Goal: Navigation & Orientation: Understand site structure

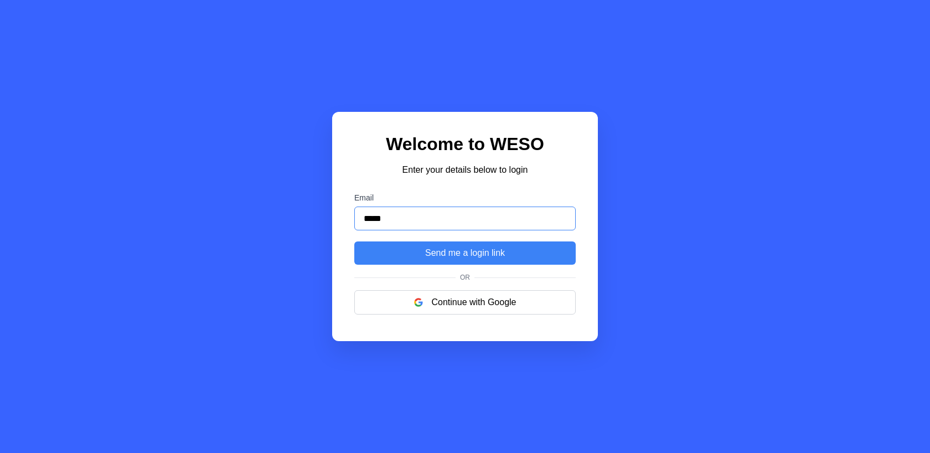
type input "**********"
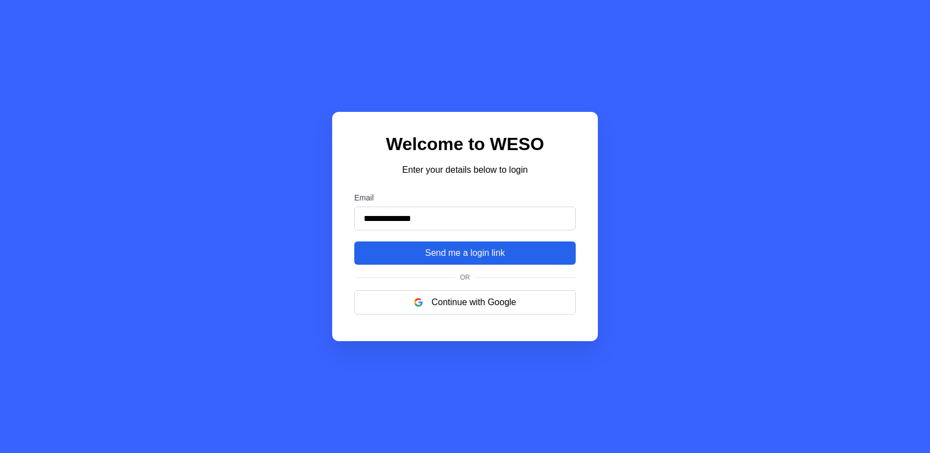
click at [477, 255] on button "Send me a login link" at bounding box center [464, 252] width 221 height 23
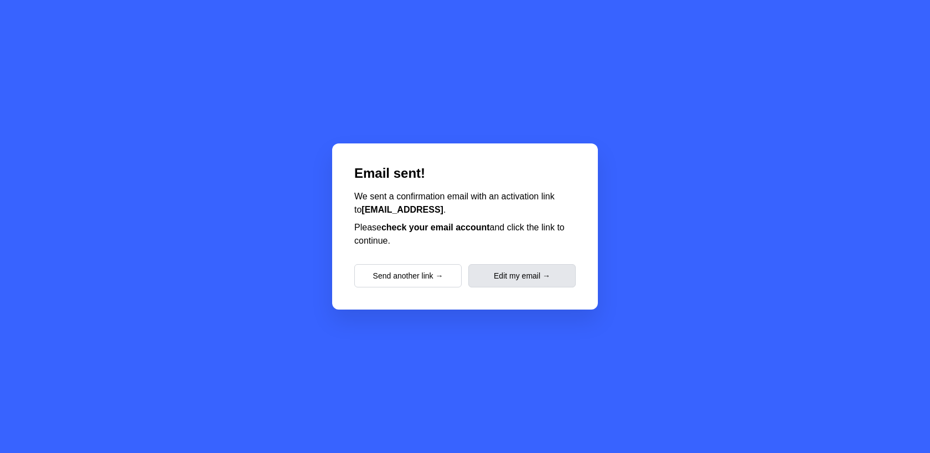
click at [502, 275] on button "Edit my email →" at bounding box center [521, 275] width 107 height 23
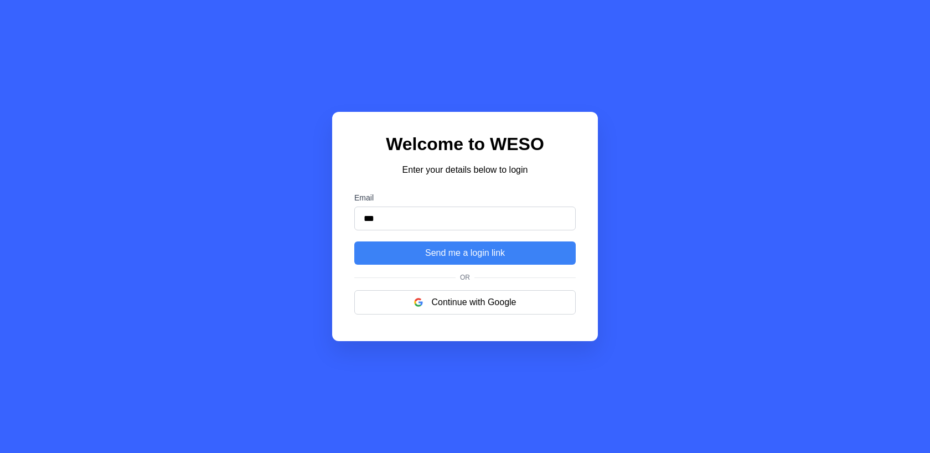
type input "**********"
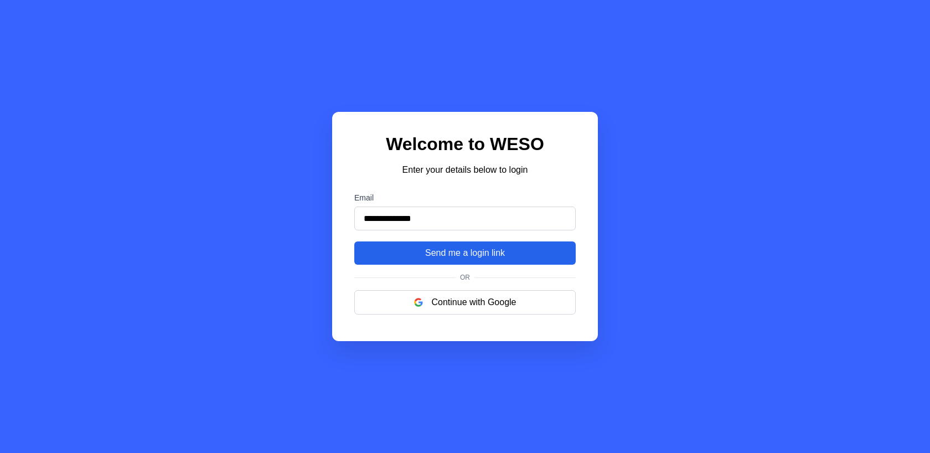
click at [480, 249] on button "Send me a login link" at bounding box center [464, 252] width 221 height 23
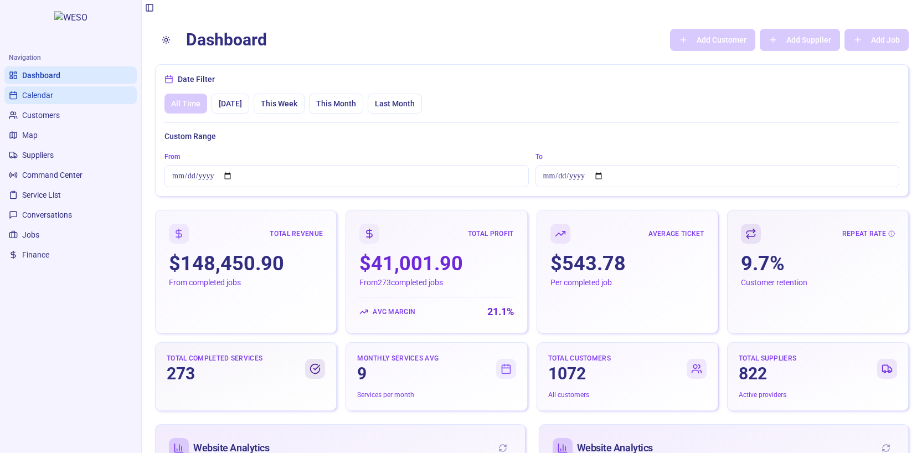
click at [39, 96] on span "Calendar" at bounding box center [37, 95] width 31 height 11
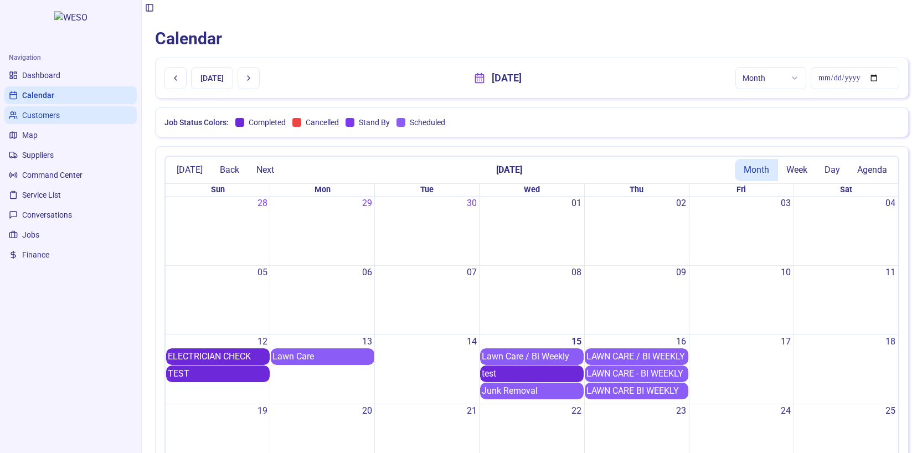
click at [46, 112] on span "Customers" at bounding box center [41, 115] width 38 height 11
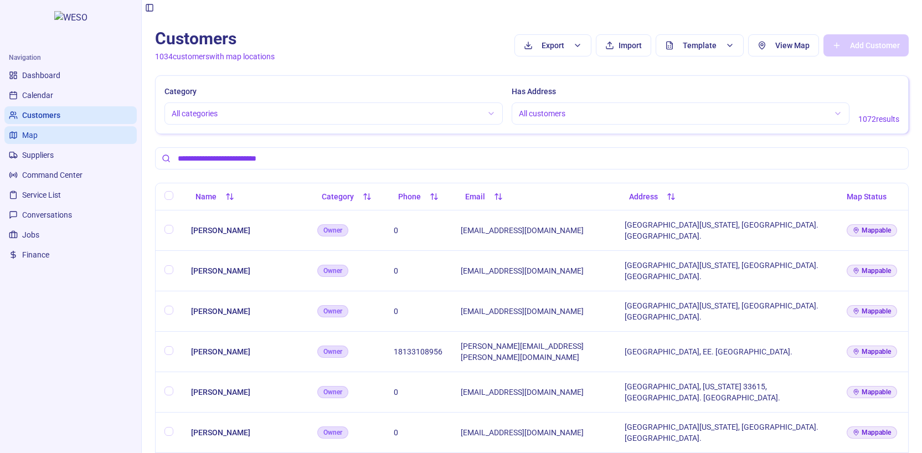
click at [28, 135] on span "Map" at bounding box center [30, 135] width 16 height 11
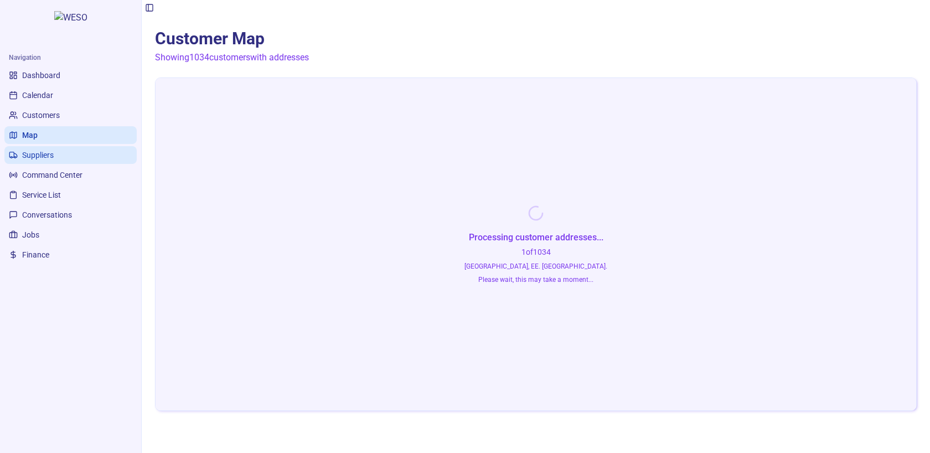
click at [36, 157] on span "Suppliers" at bounding box center [38, 154] width 32 height 11
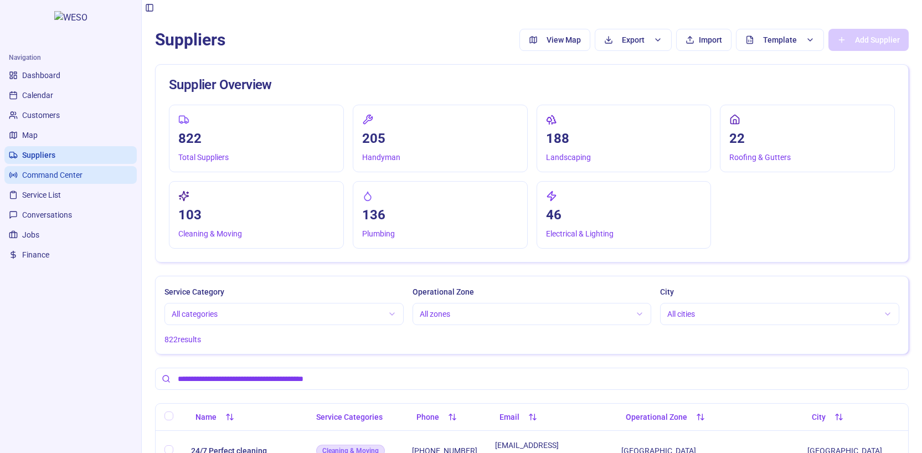
click at [49, 177] on span "Command Center" at bounding box center [52, 174] width 60 height 11
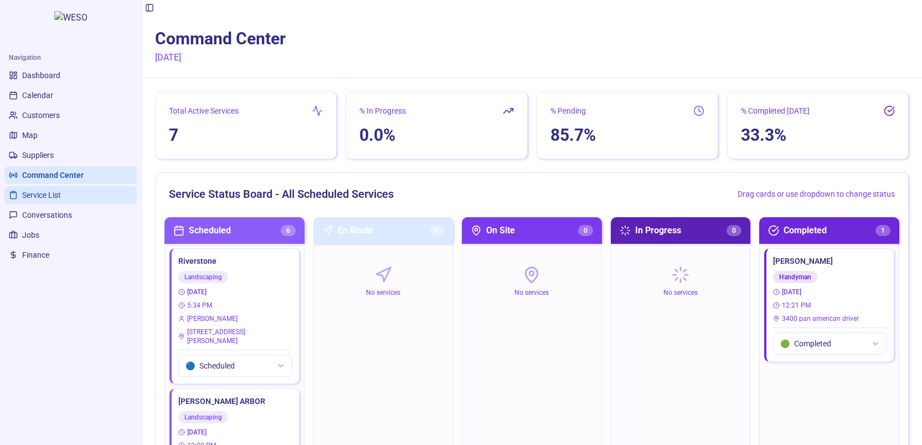
click at [49, 198] on span "Service List" at bounding box center [41, 194] width 39 height 11
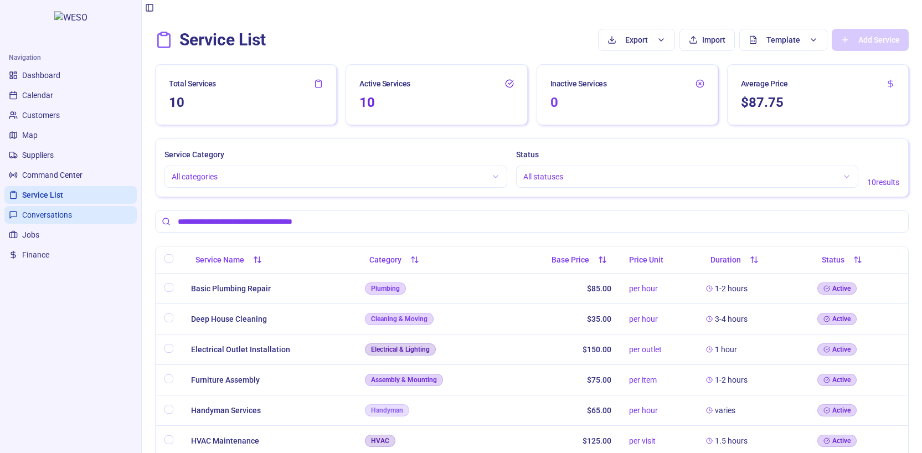
click at [52, 218] on span "Conversations" at bounding box center [47, 214] width 50 height 11
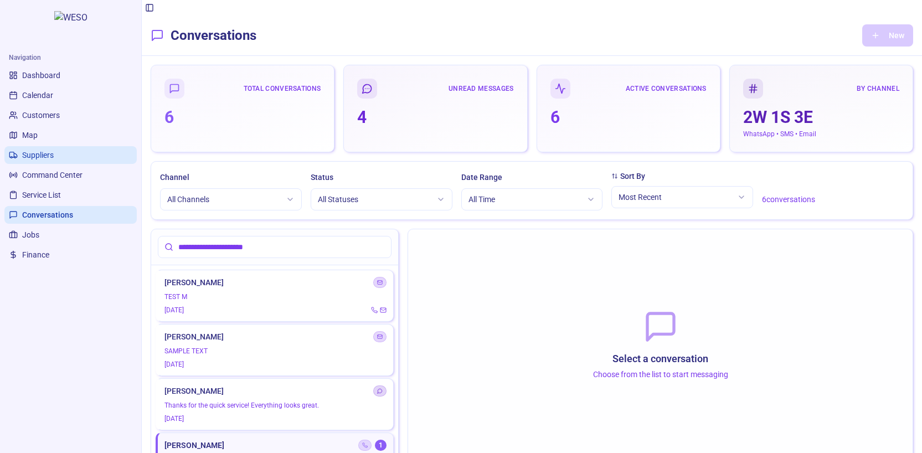
click at [39, 148] on link "Suppliers" at bounding box center [70, 155] width 132 height 18
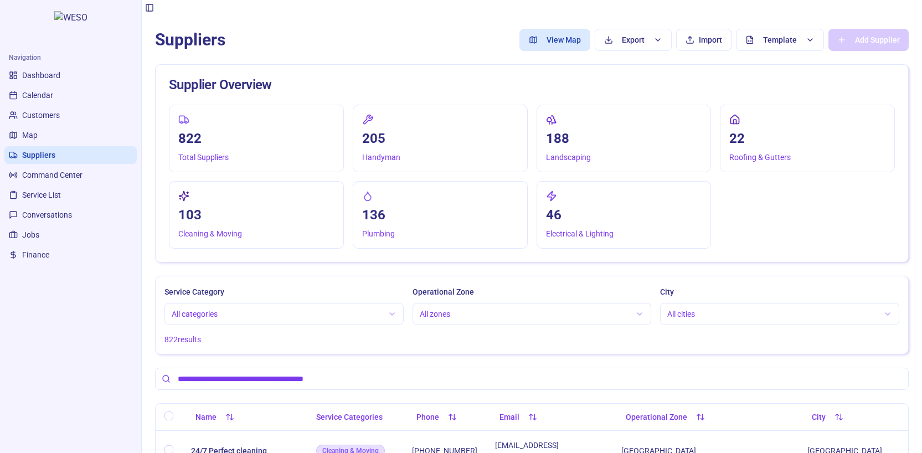
click at [565, 40] on button "View Map" at bounding box center [554, 40] width 71 height 22
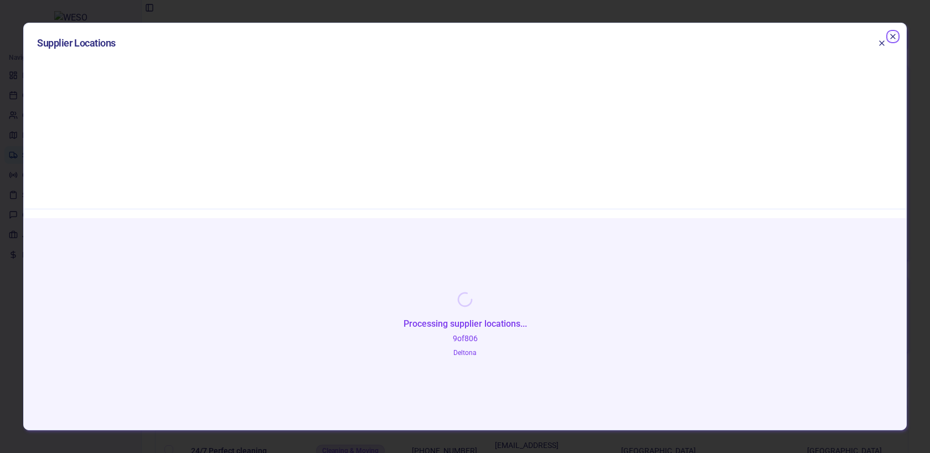
click at [891, 40] on icon "button" at bounding box center [893, 36] width 9 height 9
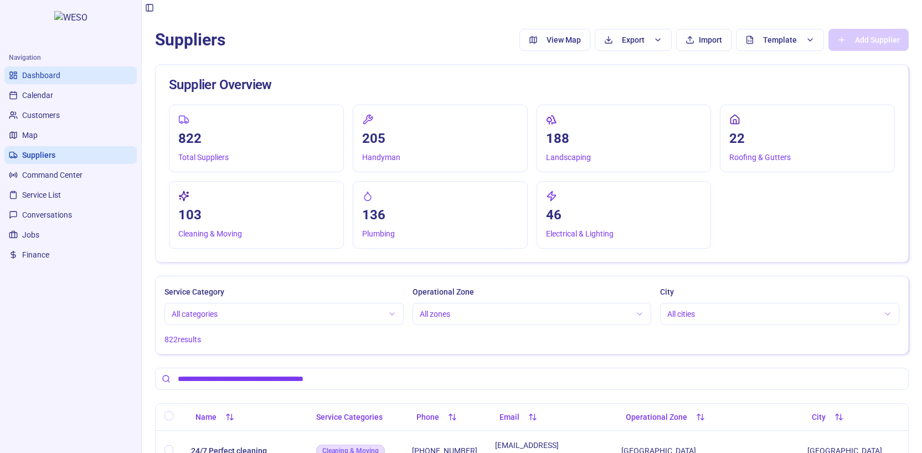
click at [40, 75] on span "Dashboard" at bounding box center [41, 75] width 38 height 11
